Goal: Obtain resource: Download file/media

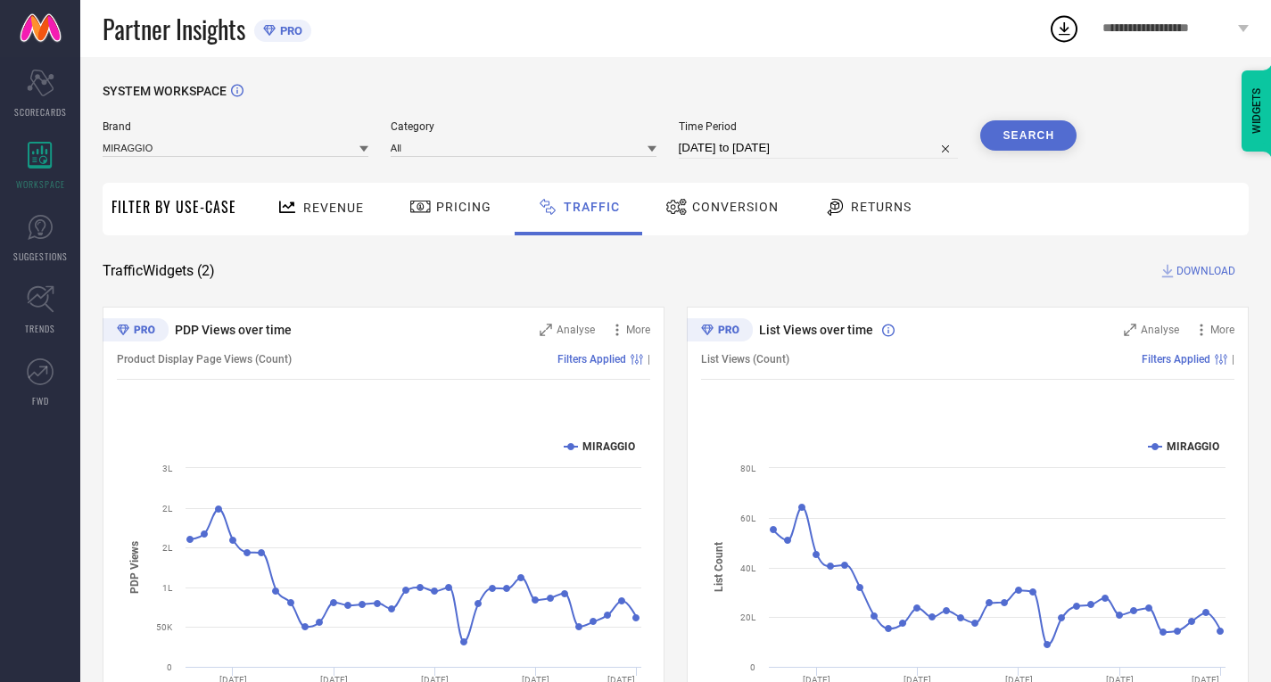
select select "7"
select select "2025"
select select "8"
select select "2025"
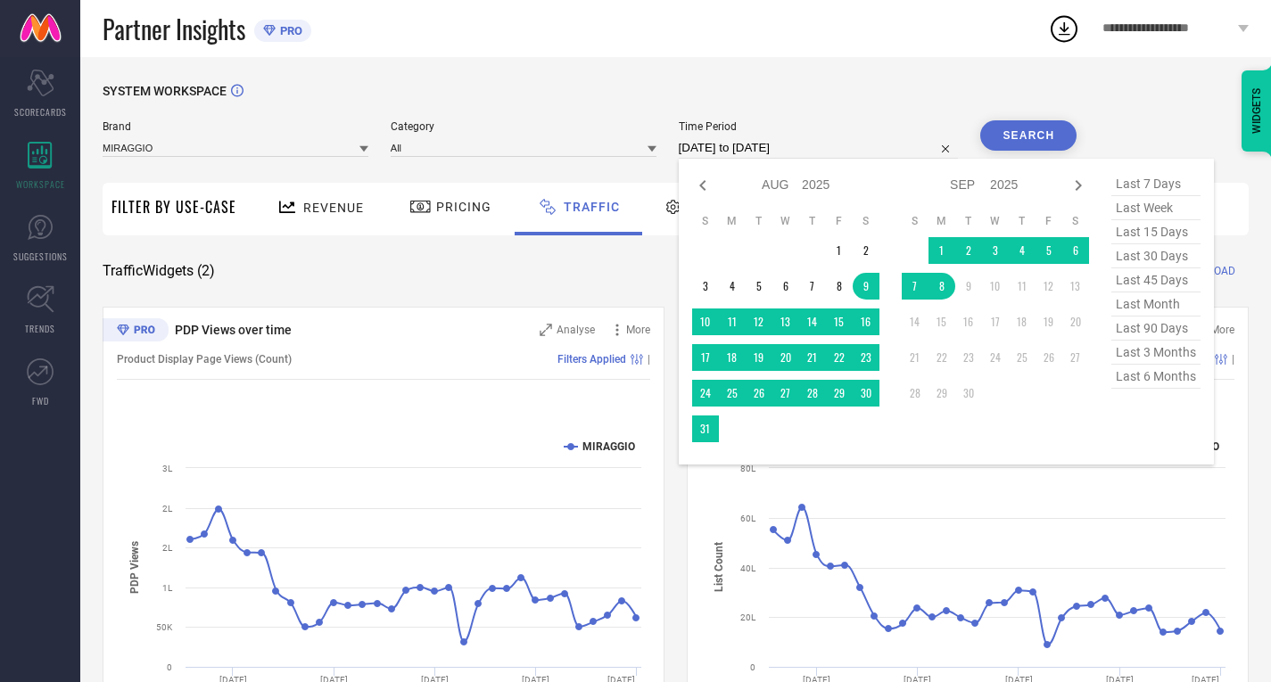
click at [794, 138] on input "[DATE] to [DATE]" at bounding box center [819, 147] width 280 height 21
click at [702, 191] on icon at bounding box center [702, 185] width 21 height 21
select select "6"
select select "2025"
select select "7"
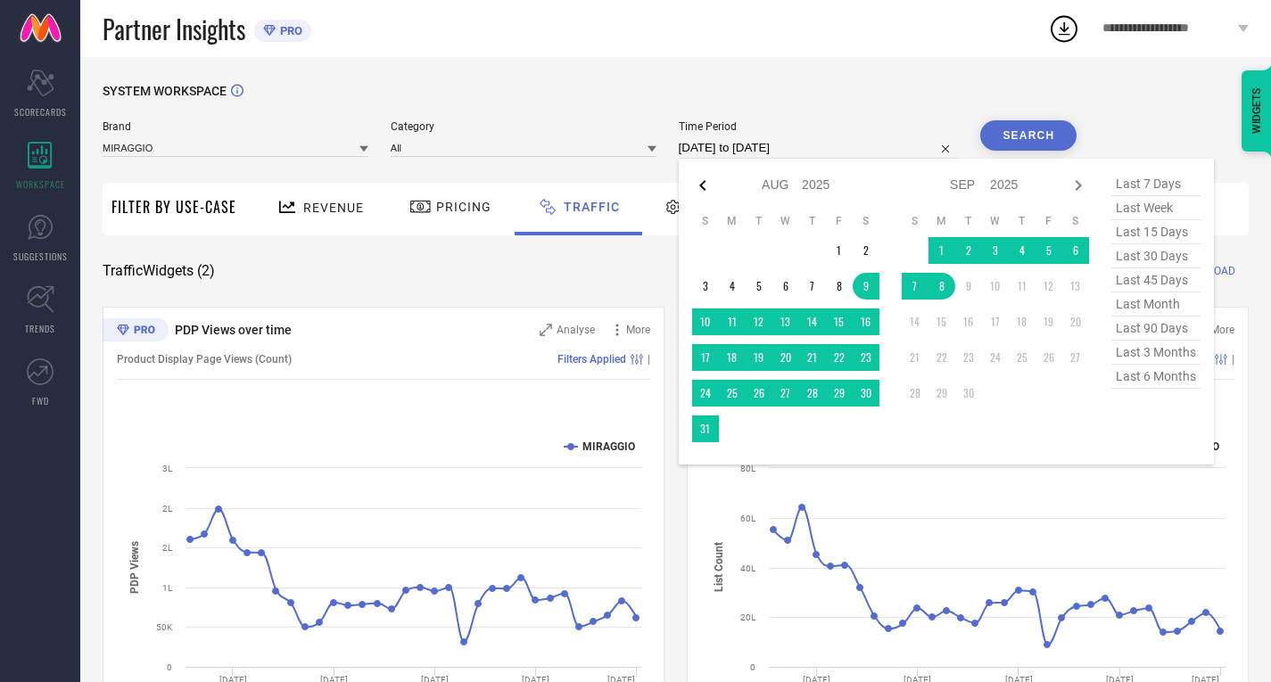
select select "2025"
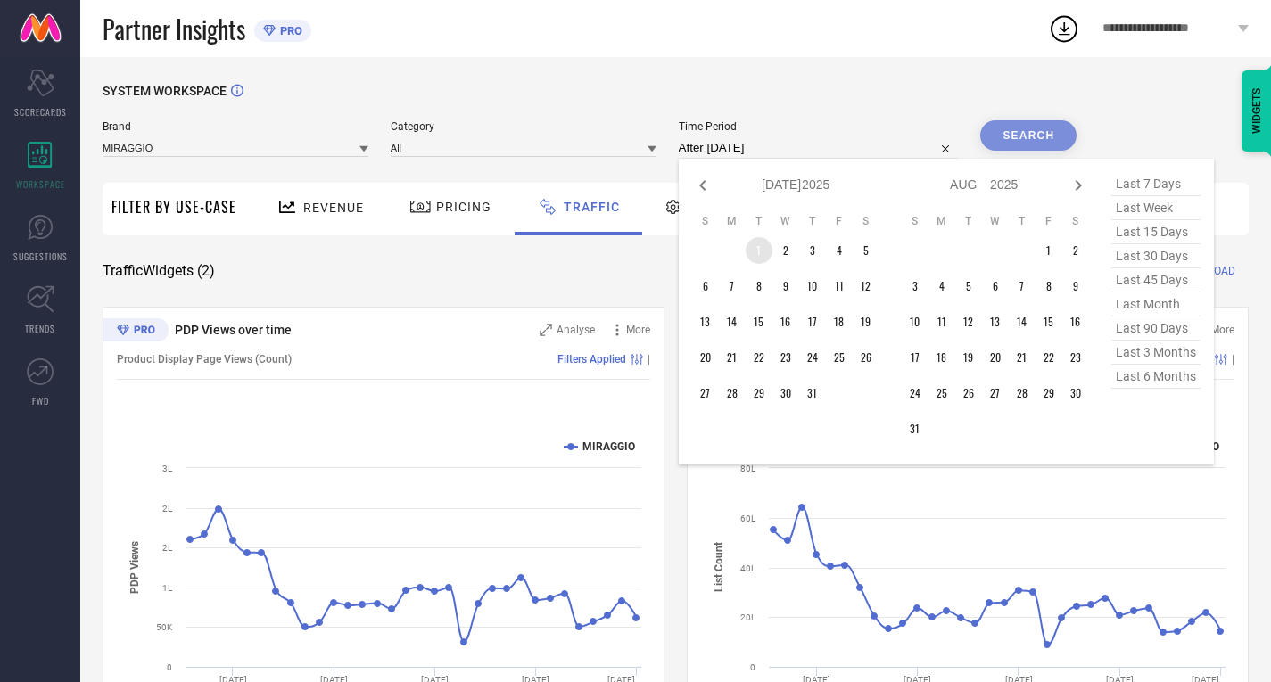
click at [762, 250] on td "1" at bounding box center [759, 250] width 27 height 27
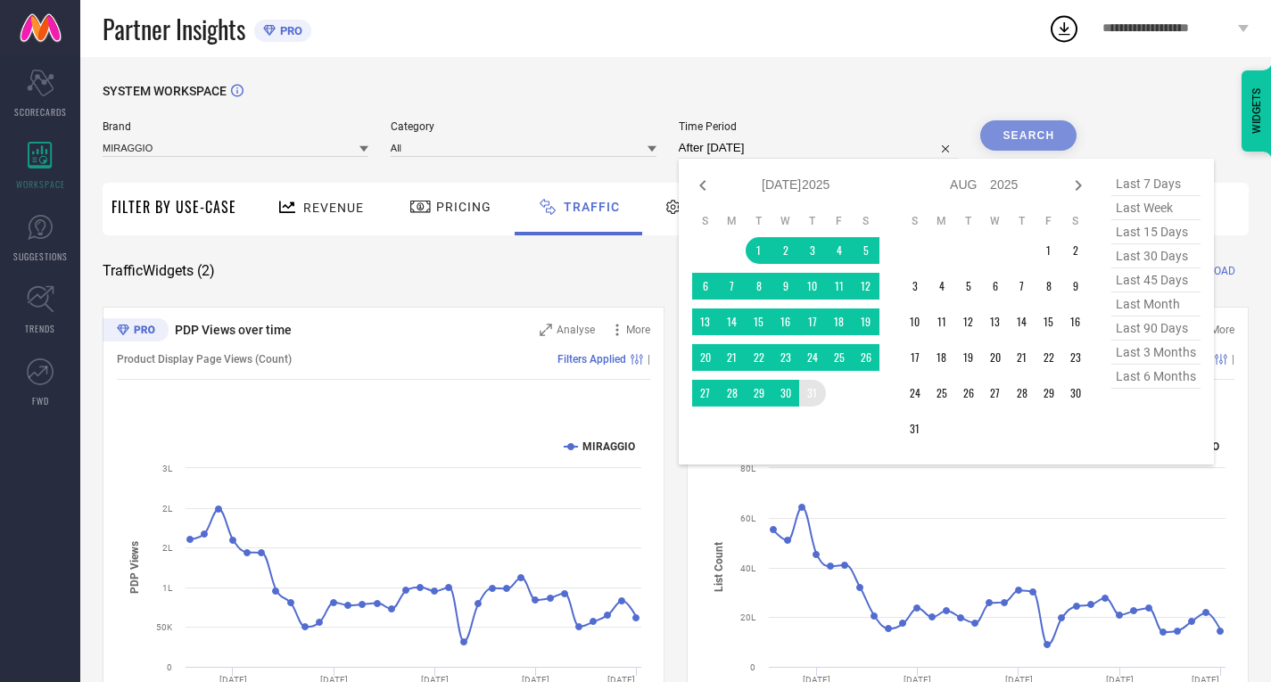
type input "[DATE] to [DATE]"
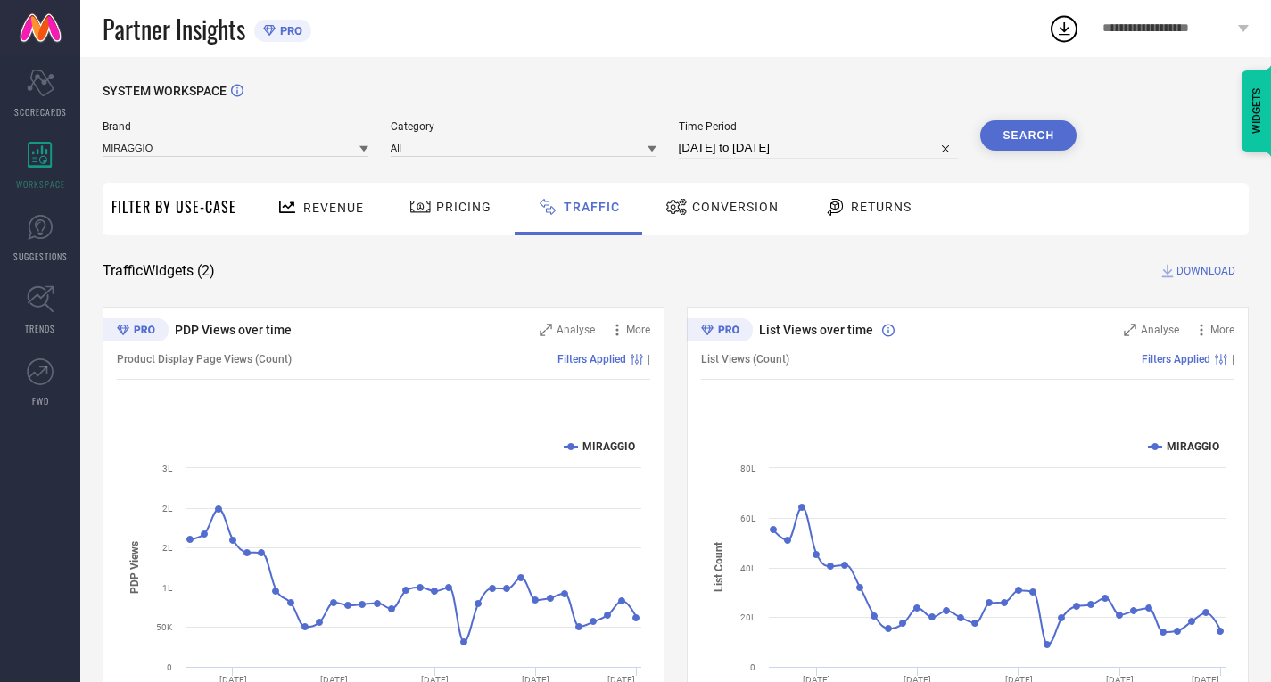
click at [1038, 124] on button "Search" at bounding box center [1028, 135] width 96 height 30
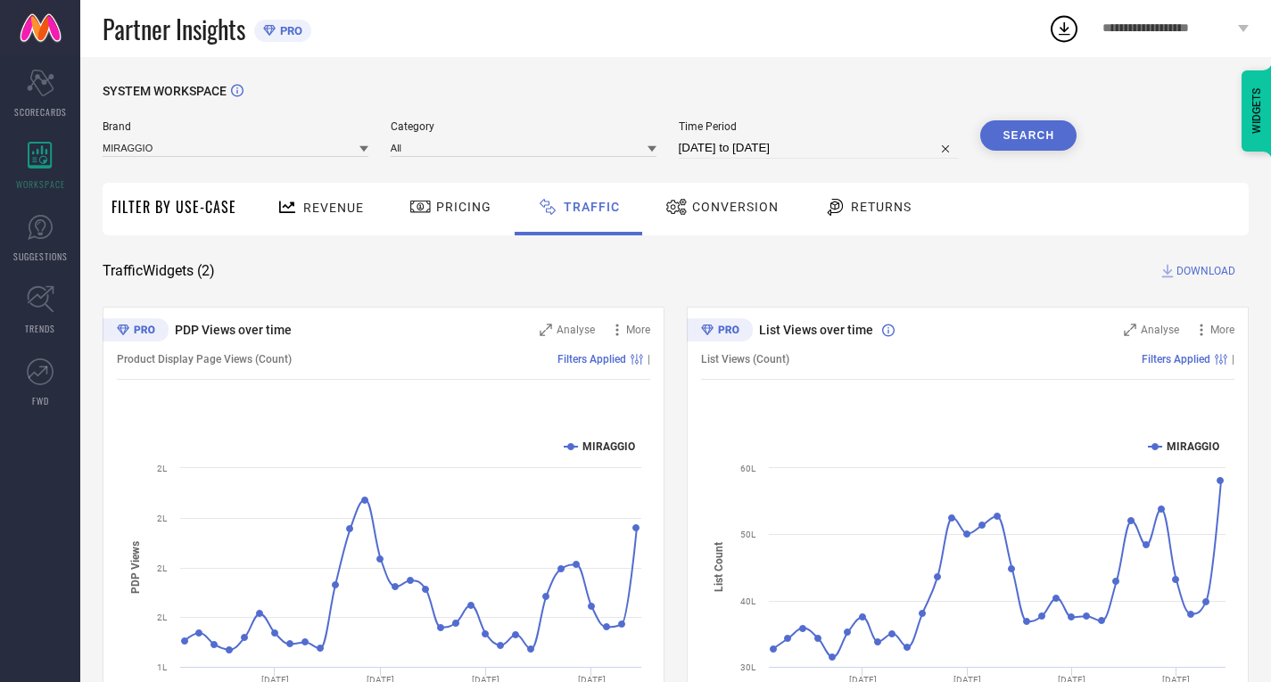
click at [1189, 275] on span "DOWNLOAD" at bounding box center [1206, 271] width 59 height 18
click at [1048, 30] on icon at bounding box center [1064, 28] width 32 height 32
click at [1067, 33] on icon at bounding box center [1064, 28] width 32 height 32
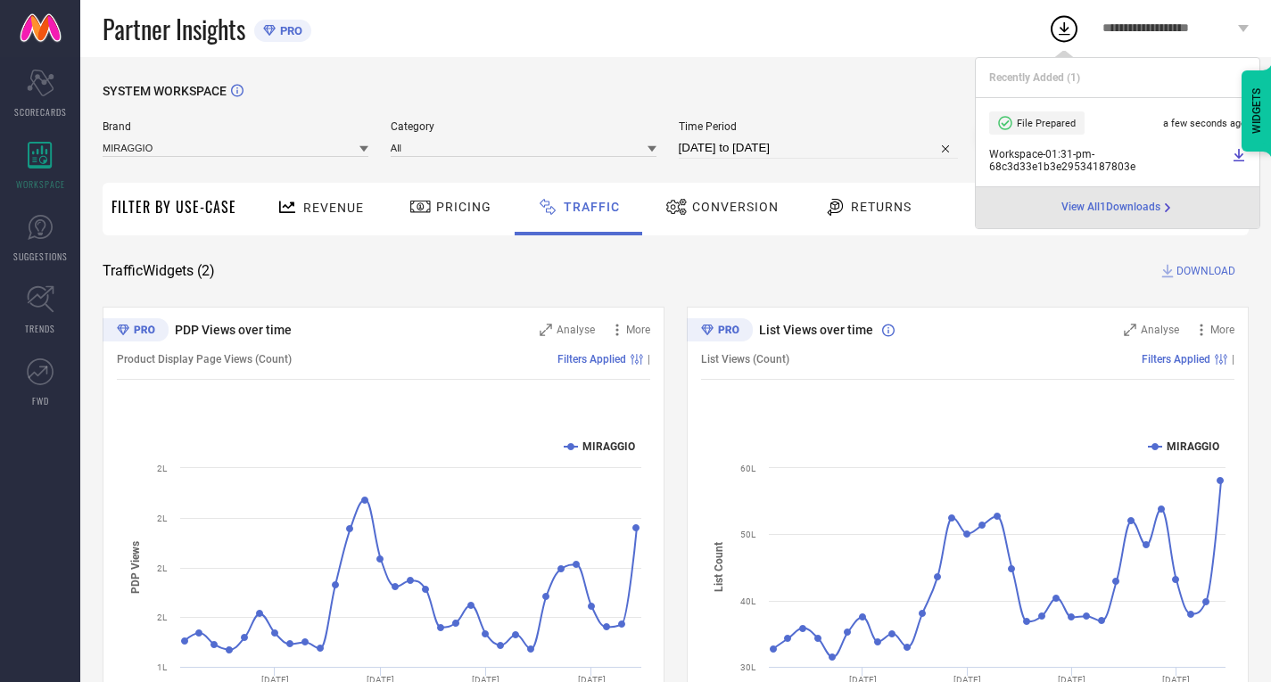
select select "6"
select select "2025"
select select "7"
select select "2025"
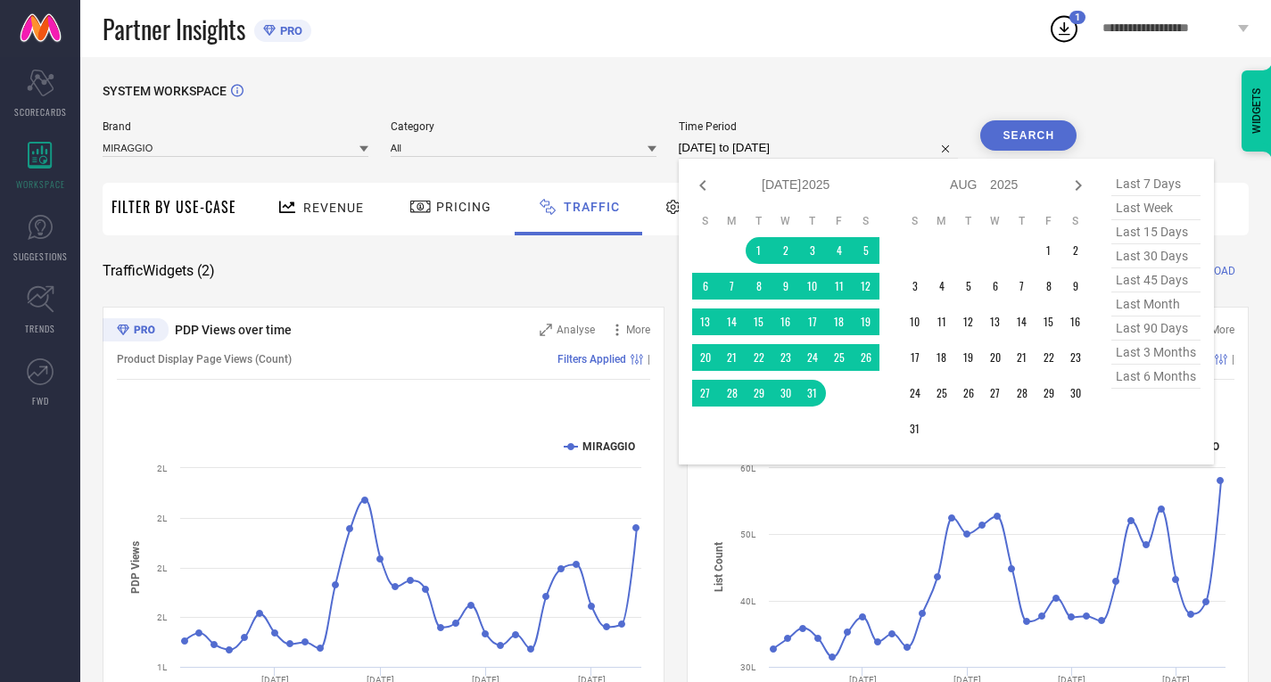
click at [809, 153] on input "[DATE] to [DATE]" at bounding box center [819, 147] width 280 height 21
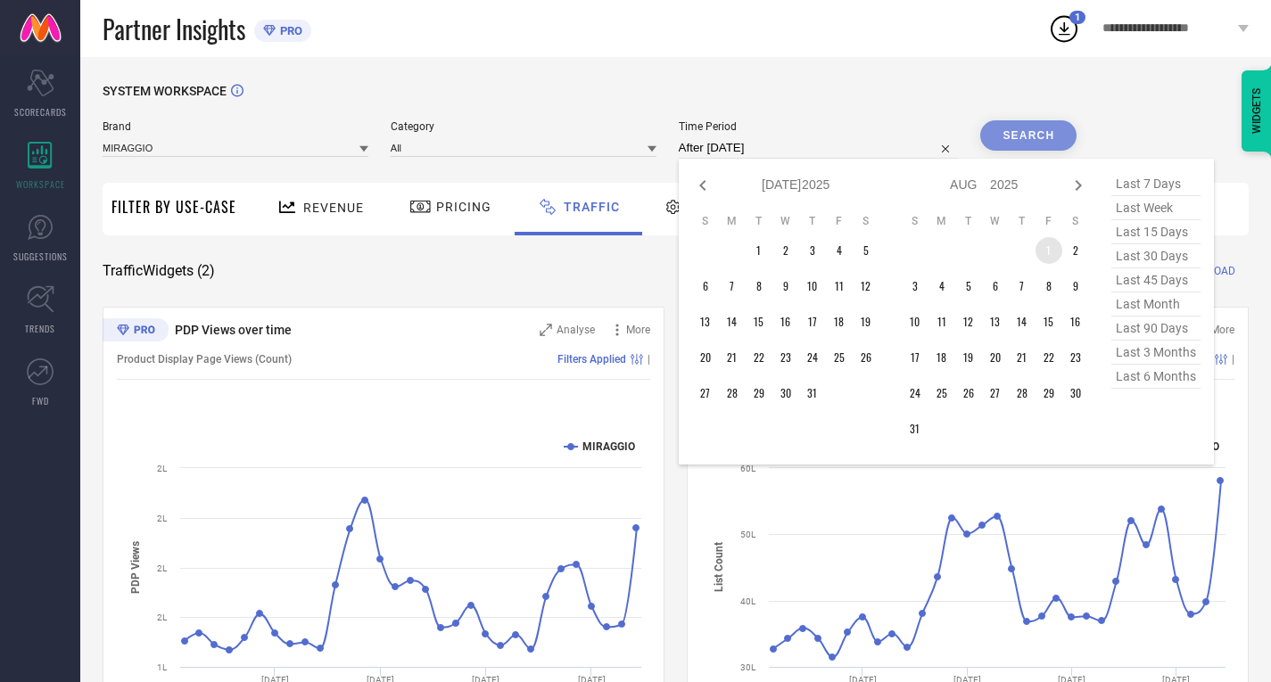
click at [1060, 256] on td "1" at bounding box center [1049, 250] width 27 height 27
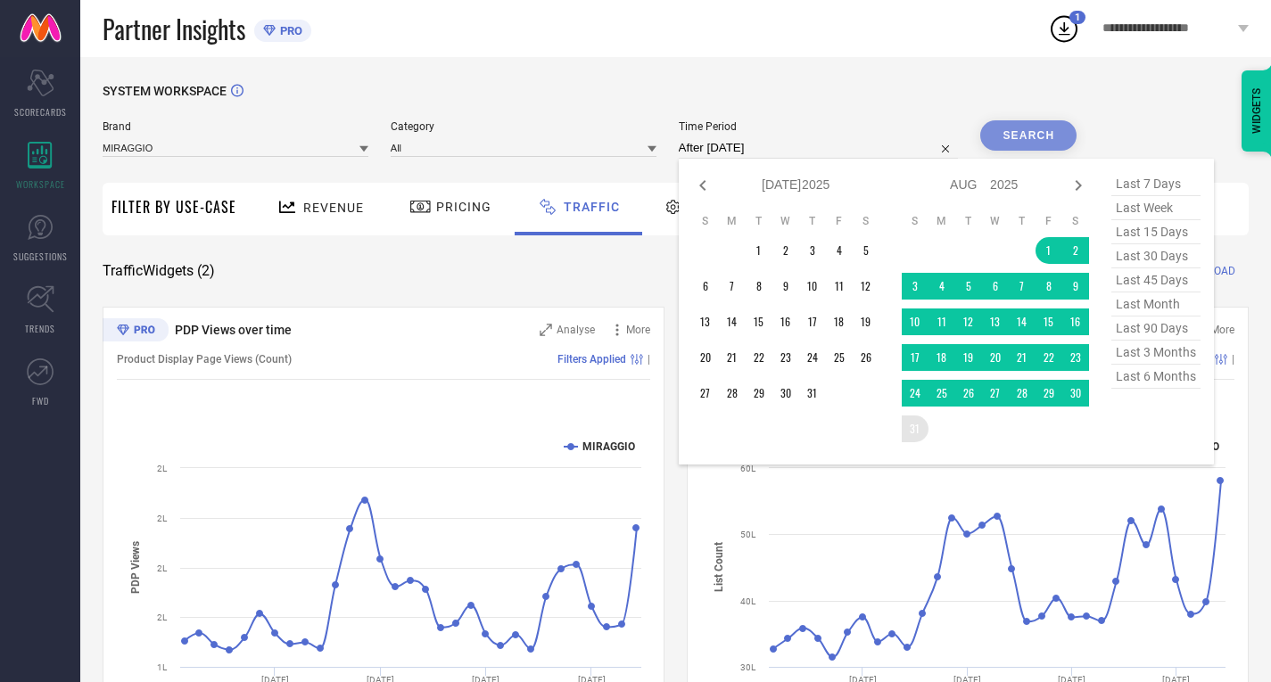
type input "[DATE] to [DATE]"
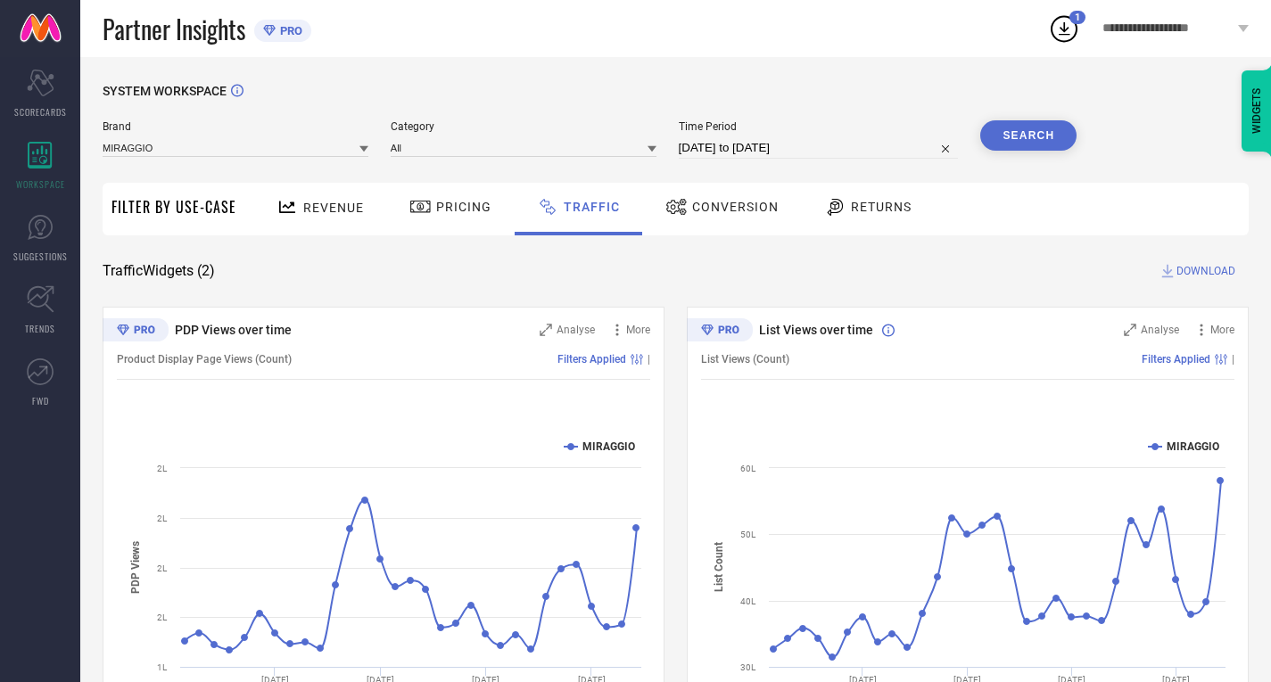
click at [1031, 130] on button "Search" at bounding box center [1028, 135] width 96 height 30
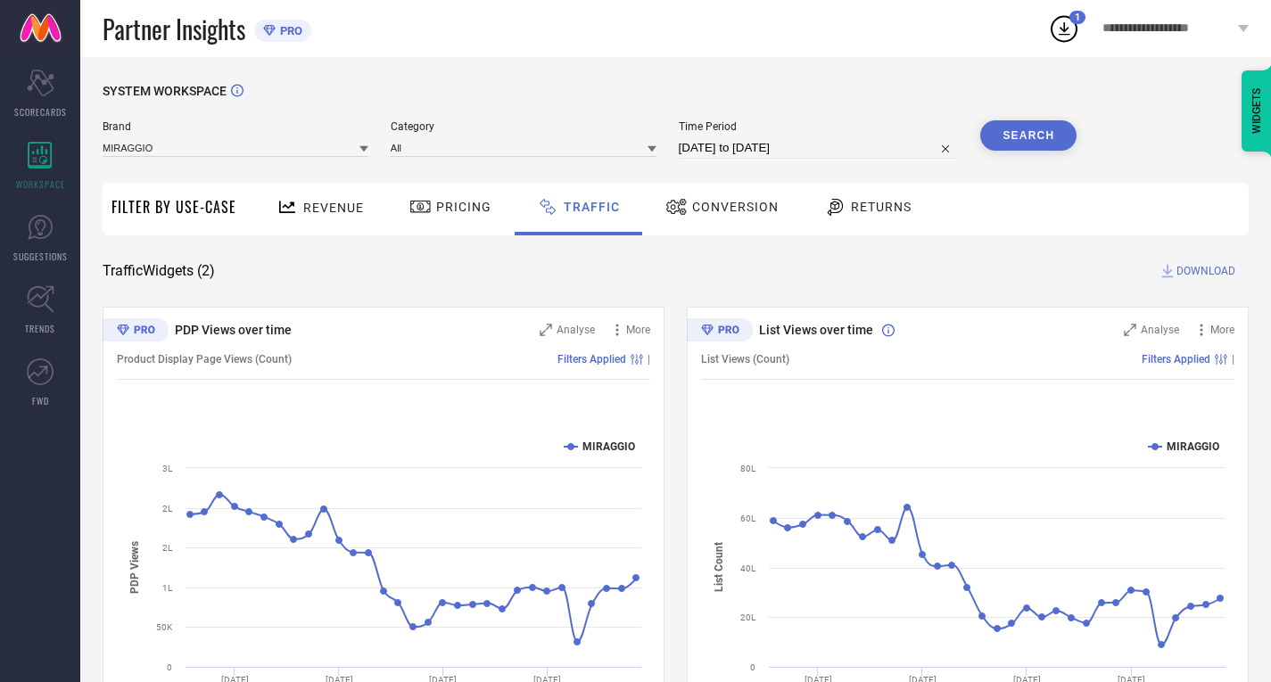
click at [1031, 130] on button "Search" at bounding box center [1028, 135] width 96 height 30
click at [1196, 277] on span "DOWNLOAD" at bounding box center [1206, 271] width 59 height 18
click at [1061, 21] on icon at bounding box center [1064, 28] width 32 height 32
